Goal: Information Seeking & Learning: Learn about a topic

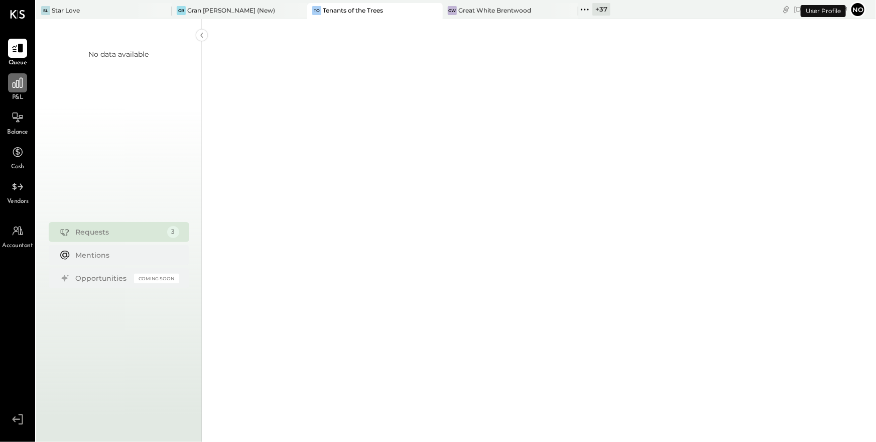
click at [19, 86] on icon at bounding box center [18, 83] width 10 height 10
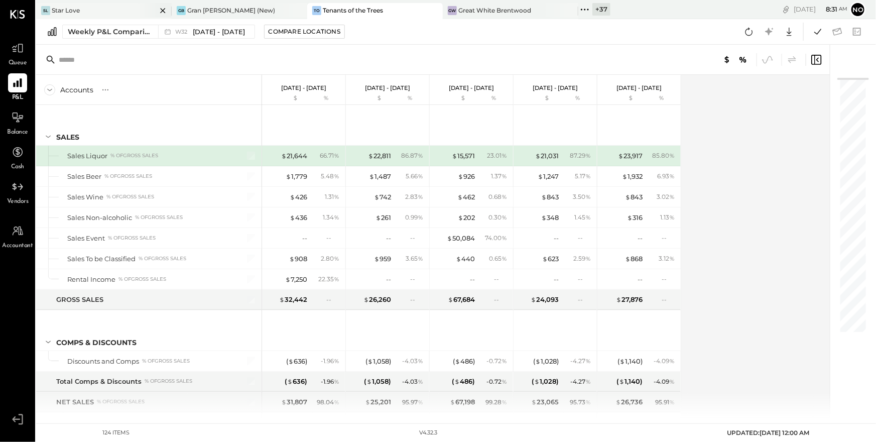
click at [90, 9] on div "SL Star Love" at bounding box center [96, 10] width 120 height 9
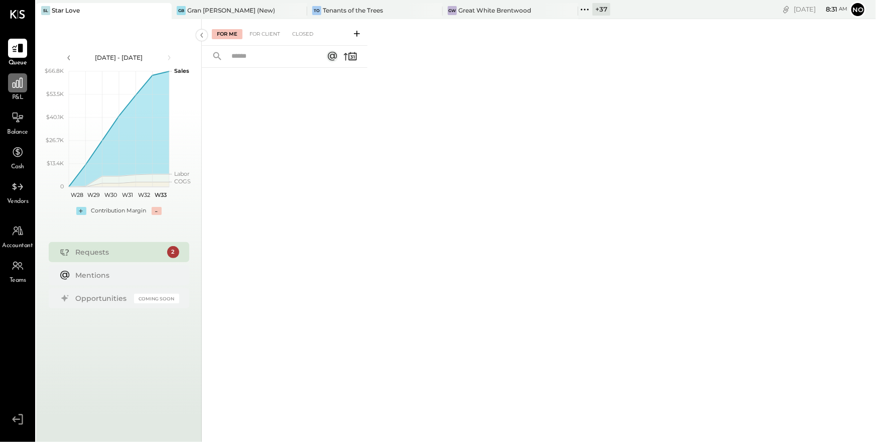
click at [17, 89] on icon at bounding box center [17, 82] width 13 height 13
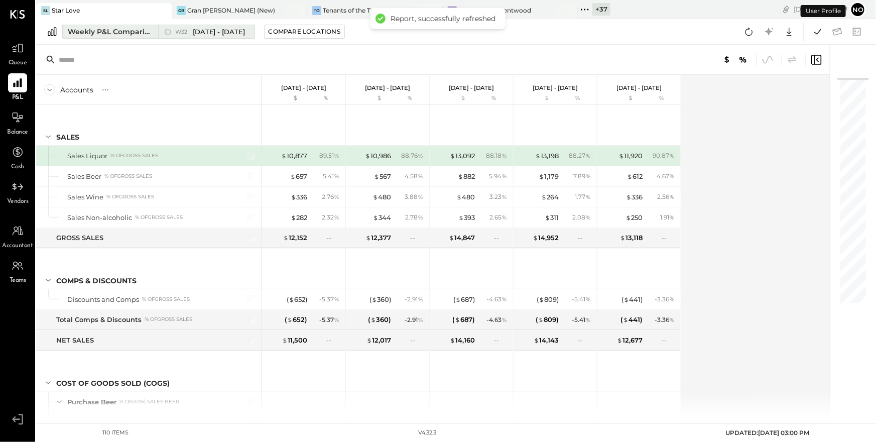
click at [223, 36] on span "[DATE] - [DATE]" at bounding box center [219, 32] width 53 height 10
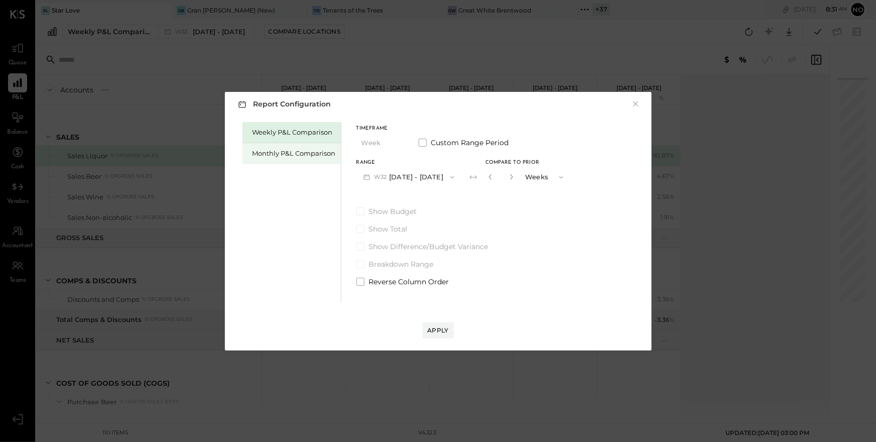
click at [304, 156] on div "Monthly P&L Comparison" at bounding box center [293, 154] width 83 height 10
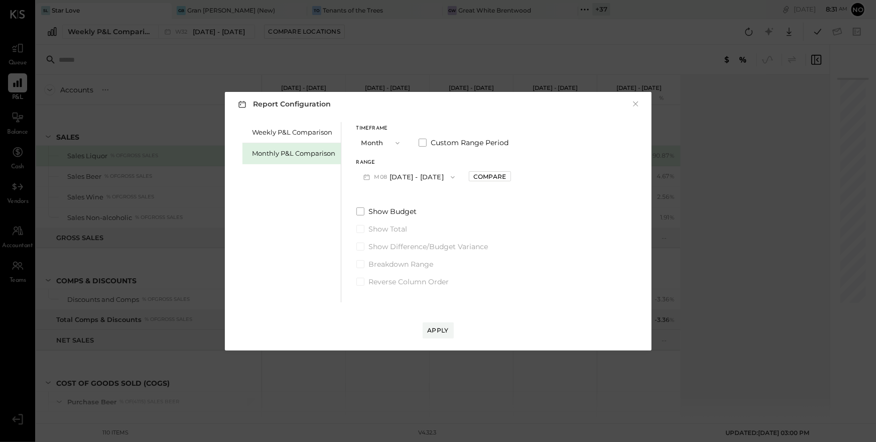
click at [439, 174] on button "M08 [DATE] - [DATE]" at bounding box center [409, 177] width 106 height 19
click at [408, 202] on span "[DATE] - [DATE]" at bounding box center [405, 199] width 48 height 9
click at [433, 328] on div "Apply" at bounding box center [438, 330] width 21 height 9
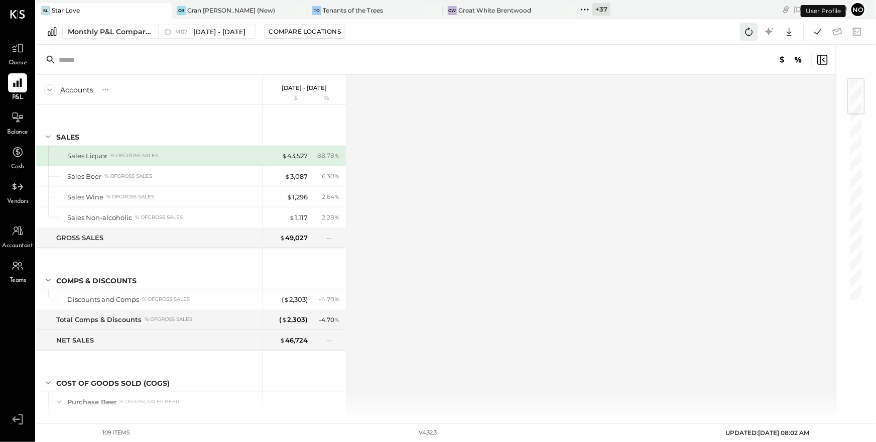
click at [751, 33] on icon at bounding box center [748, 31] width 13 height 13
click at [750, 33] on icon at bounding box center [748, 31] width 13 height 13
click at [204, 31] on span "[DATE] - [DATE]" at bounding box center [219, 32] width 53 height 10
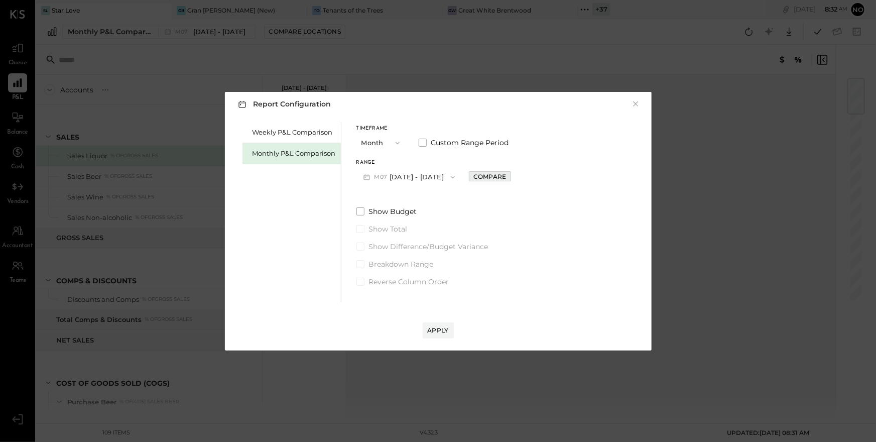
click at [490, 179] on div "Compare" at bounding box center [489, 176] width 33 height 9
click at [509, 177] on icon "button" at bounding box center [512, 177] width 6 height 6
type input "*"
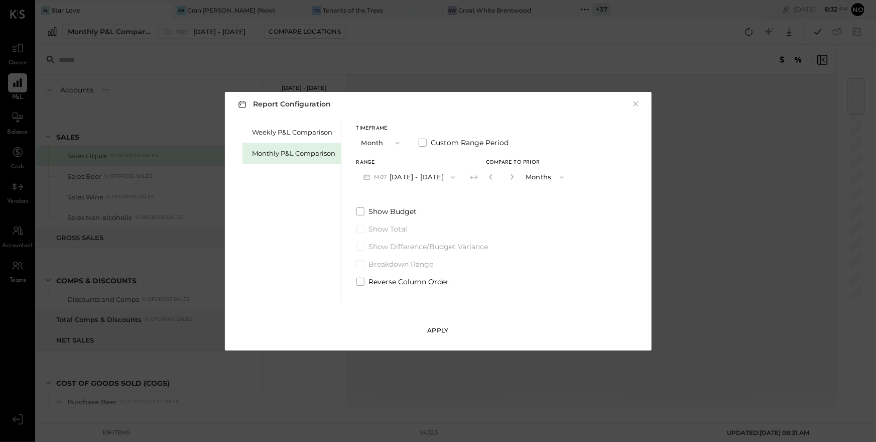
click at [446, 328] on div "Apply" at bounding box center [438, 330] width 21 height 9
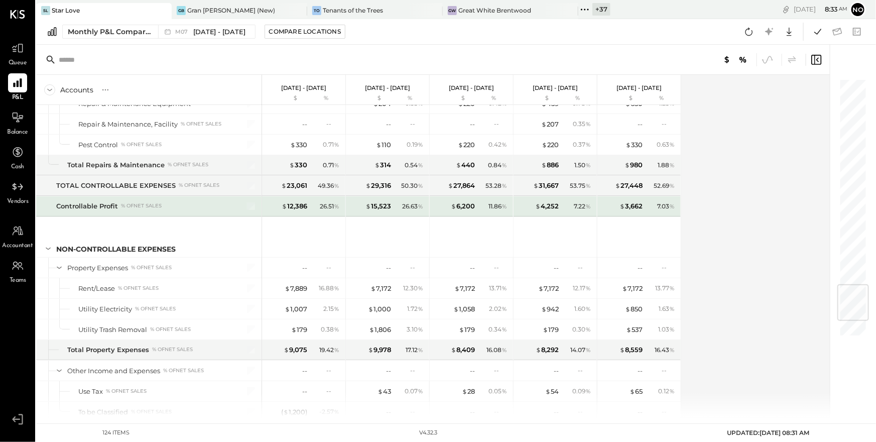
scroll to position [1885, 0]
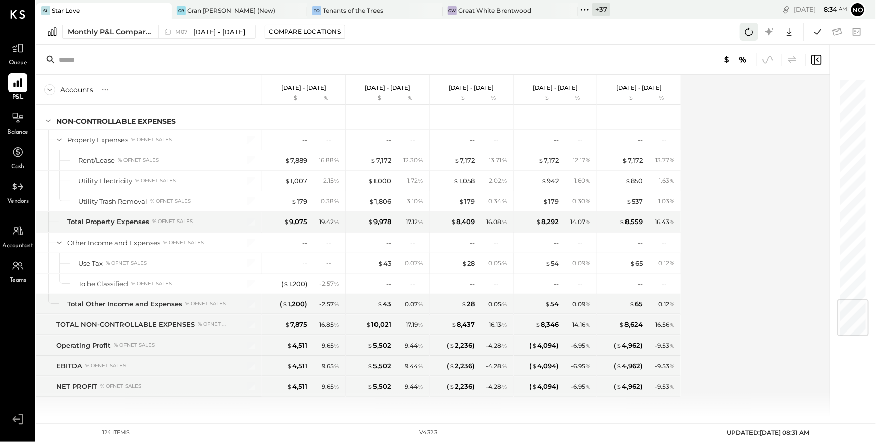
click at [750, 31] on icon at bounding box center [748, 31] width 13 height 13
click at [750, 37] on icon at bounding box center [748, 31] width 13 height 13
click at [819, 33] on icon at bounding box center [817, 31] width 13 height 13
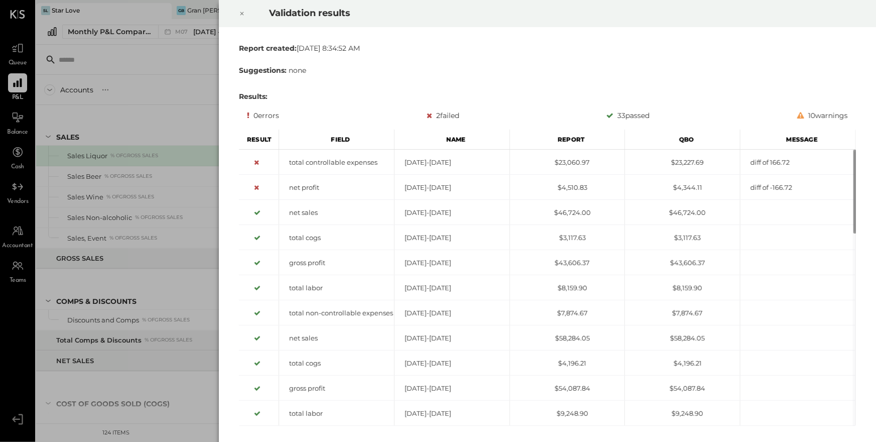
click at [239, 14] on icon at bounding box center [242, 14] width 6 height 12
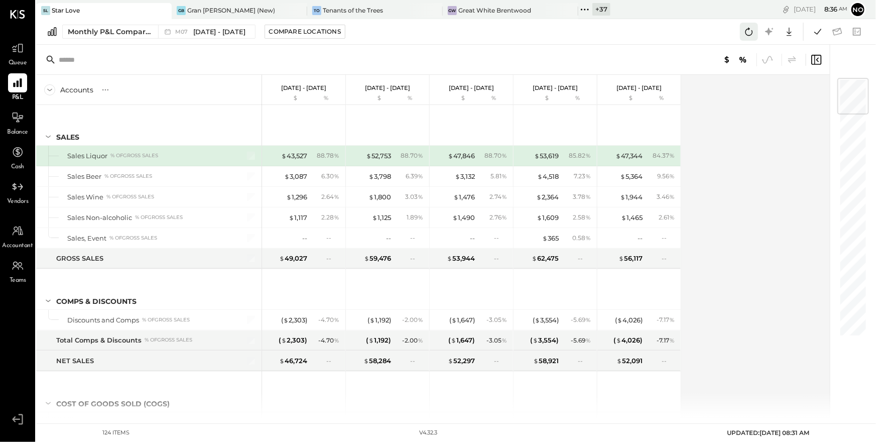
click at [750, 32] on icon at bounding box center [748, 31] width 13 height 13
click at [820, 30] on icon at bounding box center [817, 32] width 7 height 6
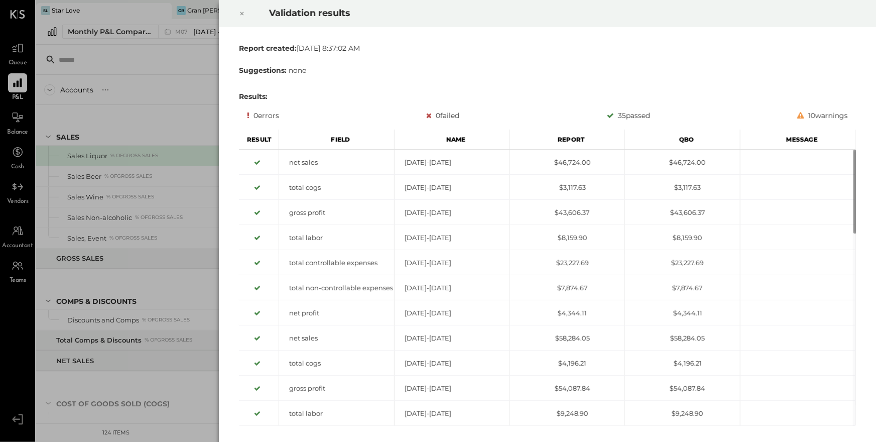
click at [241, 13] on icon at bounding box center [242, 14] width 6 height 12
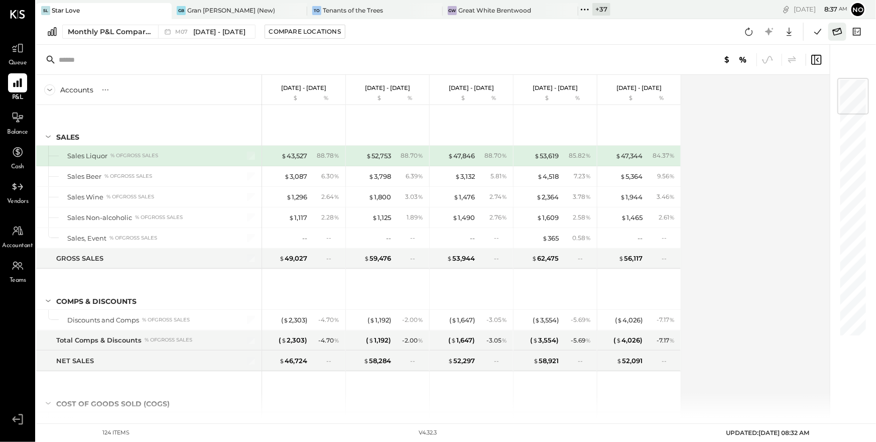
click at [838, 31] on icon at bounding box center [837, 31] width 13 height 13
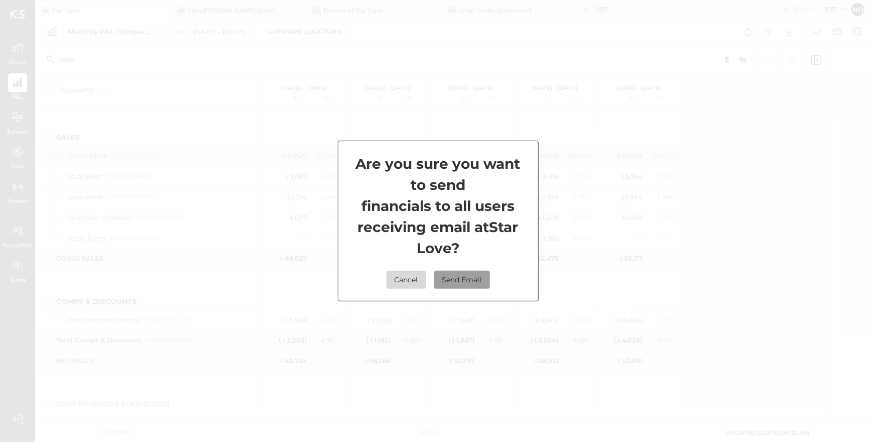
click at [475, 279] on button "Send Email" at bounding box center [462, 279] width 56 height 18
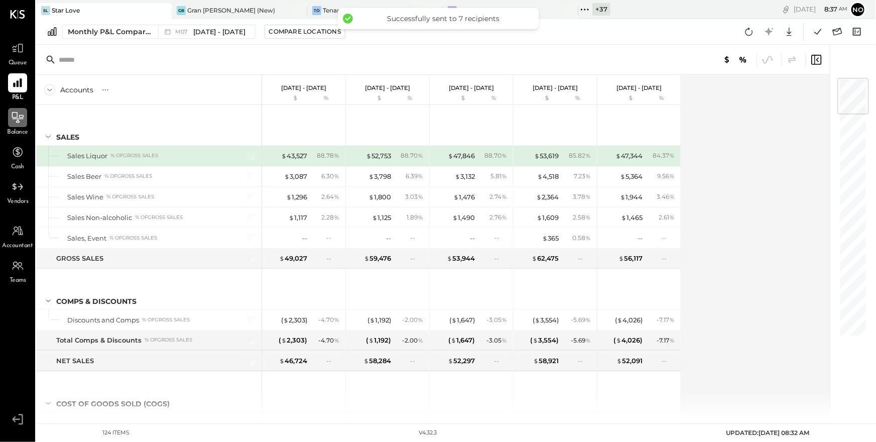
click at [16, 117] on icon at bounding box center [17, 117] width 13 height 13
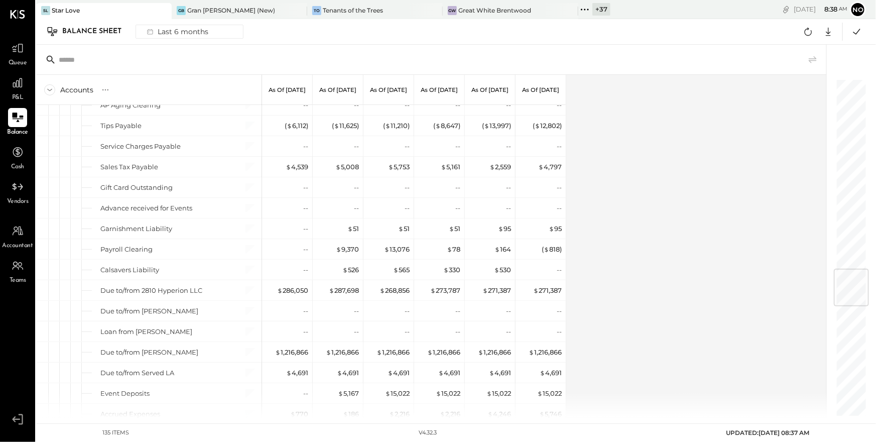
scroll to position [1623, 0]
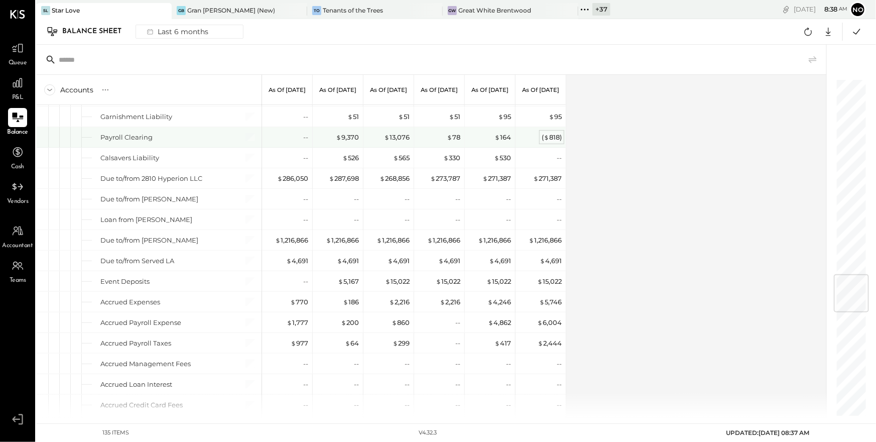
click at [550, 136] on div "( $ 818 )" at bounding box center [551, 137] width 20 height 10
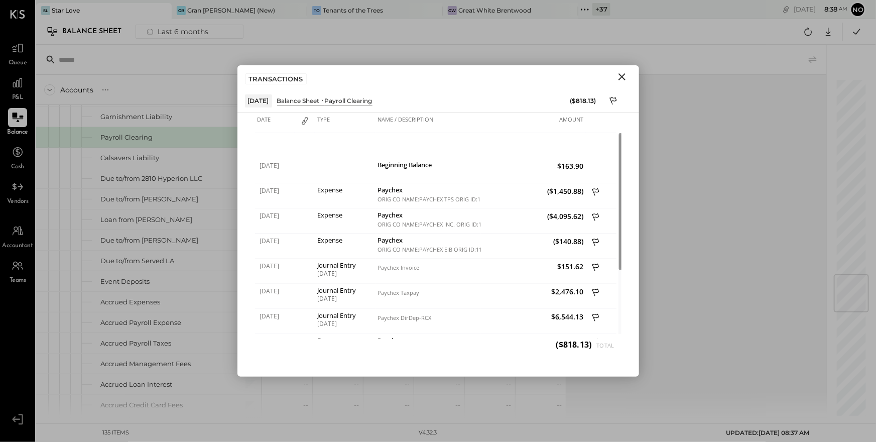
click at [622, 77] on icon "Close" at bounding box center [622, 77] width 12 height 12
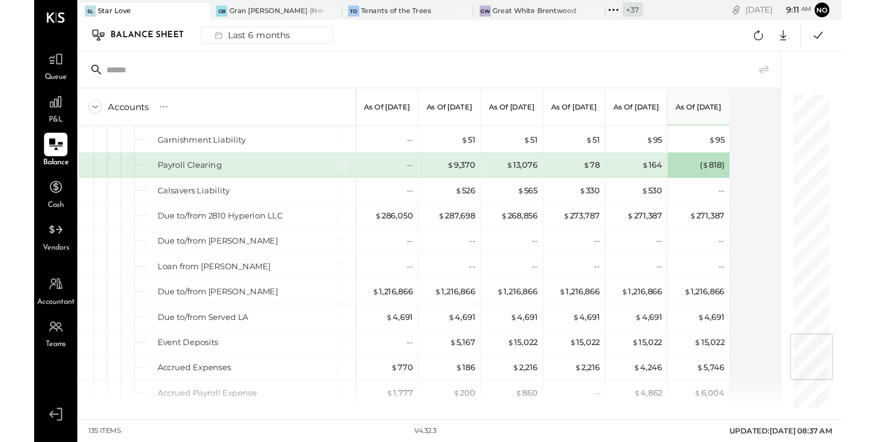
scroll to position [1623, 0]
